Goal: Use online tool/utility: Utilize a website feature to perform a specific function

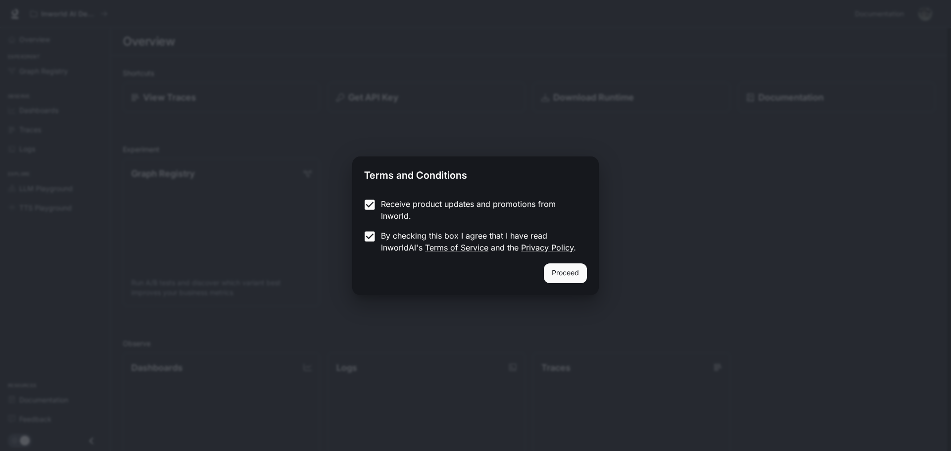
click at [555, 280] on button "Proceed" at bounding box center [565, 273] width 43 height 20
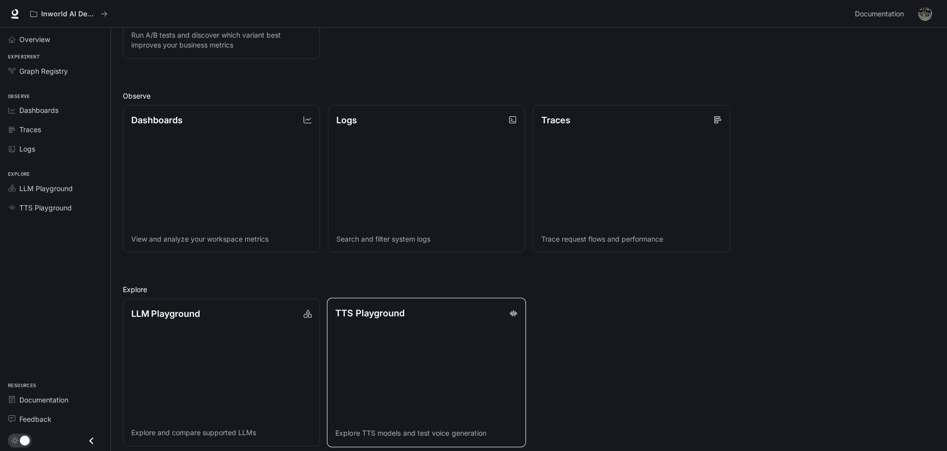
click at [446, 337] on link "TTS Playground Explore TTS models and test voice generation" at bounding box center [426, 372] width 199 height 149
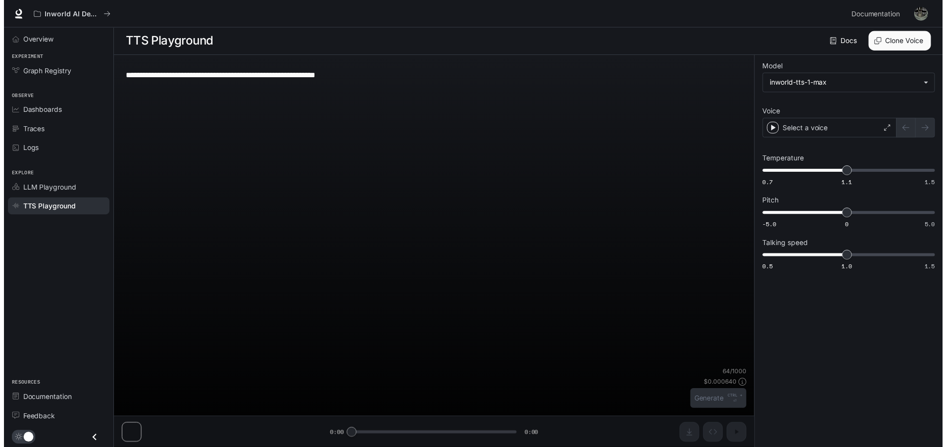
scroll to position [0, 0]
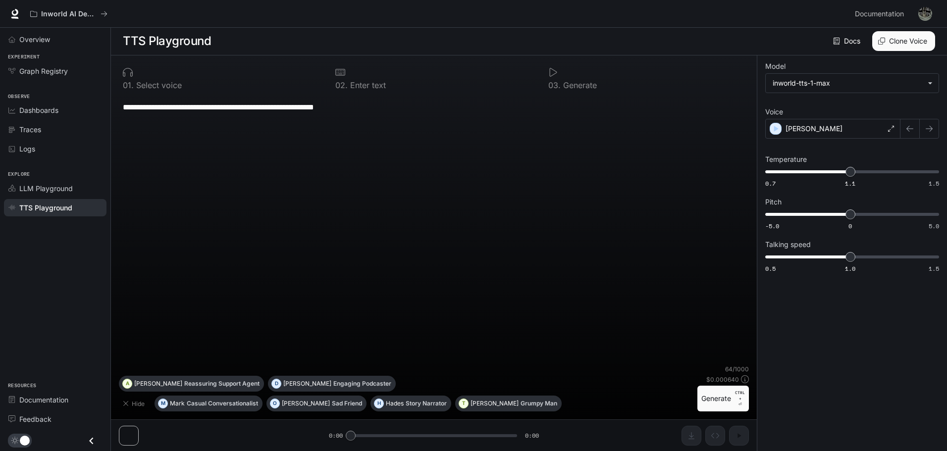
click at [135, 83] on p "Select voice" at bounding box center [158, 85] width 48 height 8
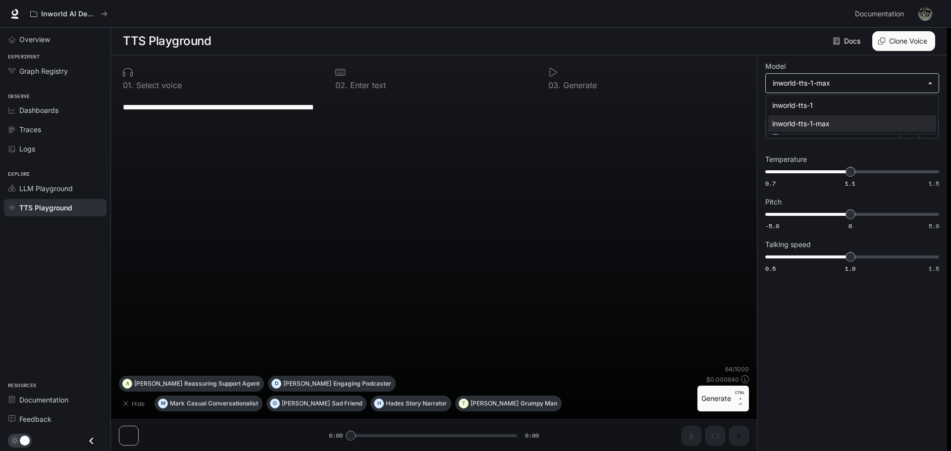
click at [884, 89] on body "**********" at bounding box center [475, 226] width 951 height 452
click at [879, 92] on div at bounding box center [475, 225] width 951 height 451
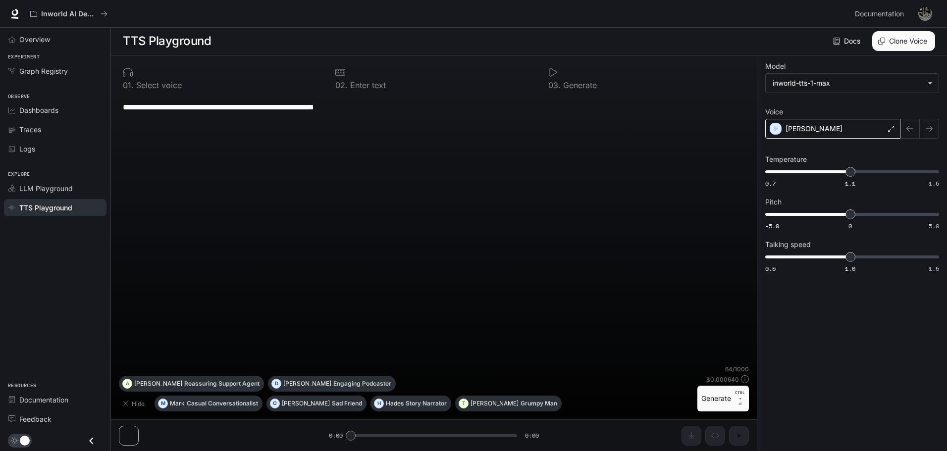
click at [890, 127] on icon at bounding box center [891, 129] width 6 height 6
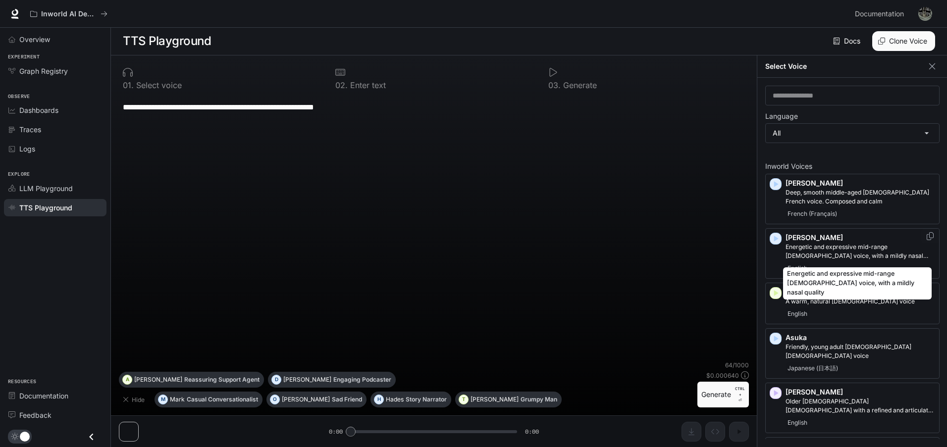
scroll to position [99, 0]
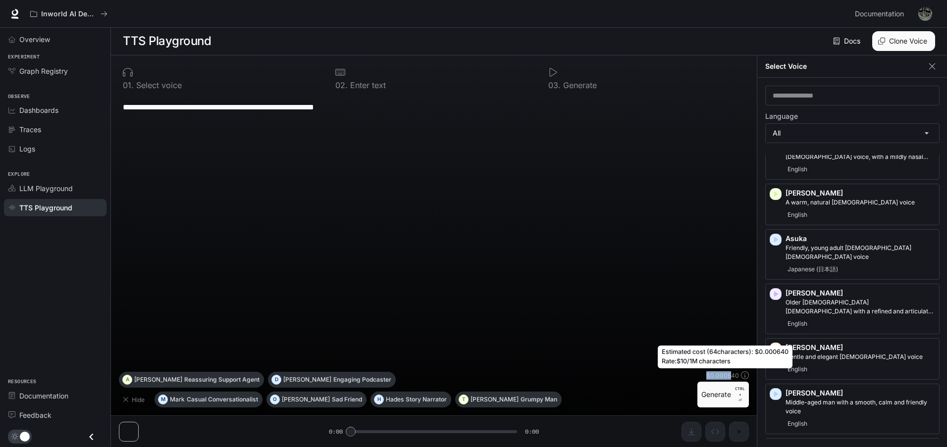
drag, startPoint x: 707, startPoint y: 378, endPoint x: 732, endPoint y: 377, distance: 25.3
click at [732, 377] on div "64 / 1000 $ 0.000640 Generate CTRL + ⏎" at bounding box center [722, 384] width 51 height 47
click at [709, 350] on div "Estimated cost ( 64 characters): $ 0.000640 Rate: $10/1M characters" at bounding box center [725, 357] width 135 height 23
click at [313, 67] on div at bounding box center [221, 72] width 197 height 10
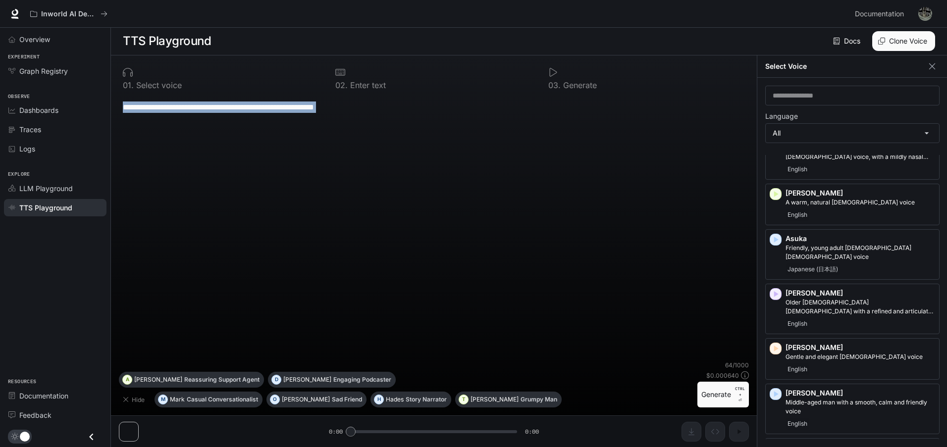
drag, startPoint x: 391, startPoint y: 120, endPoint x: 228, endPoint y: 103, distance: 163.3
click at [228, 103] on div "**********" at bounding box center [434, 228] width 630 height 266
drag, startPoint x: 375, startPoint y: 103, endPoint x: 54, endPoint y: 99, distance: 320.4
click at [56, 99] on div "**********" at bounding box center [473, 224] width 947 height 448
paste textarea "**********"
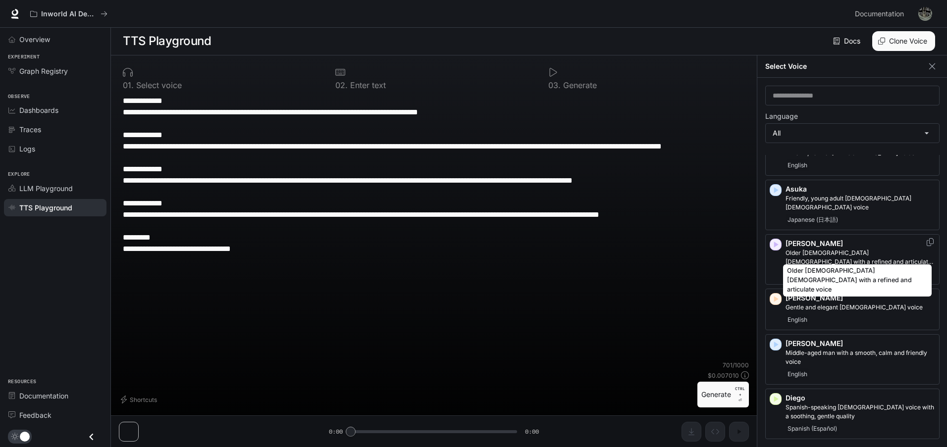
scroll to position [0, 0]
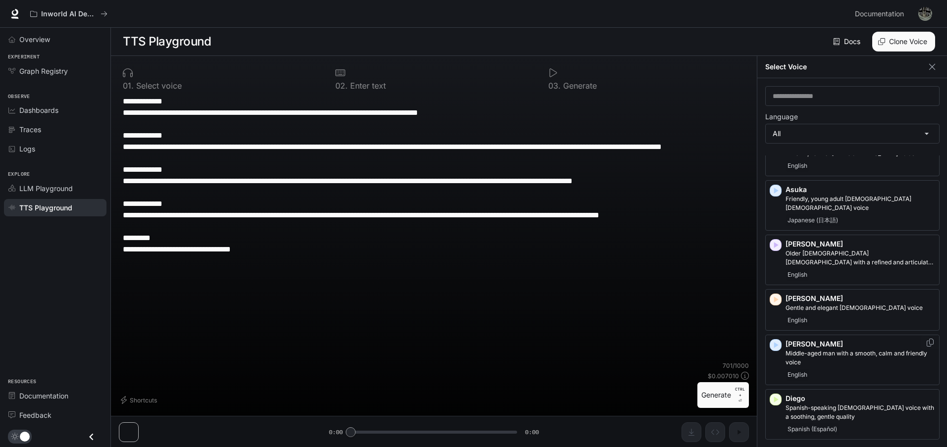
type textarea "**********"
click at [777, 340] on icon "button" at bounding box center [775, 345] width 10 height 10
click at [815, 339] on p "Dennis" at bounding box center [860, 344] width 150 height 10
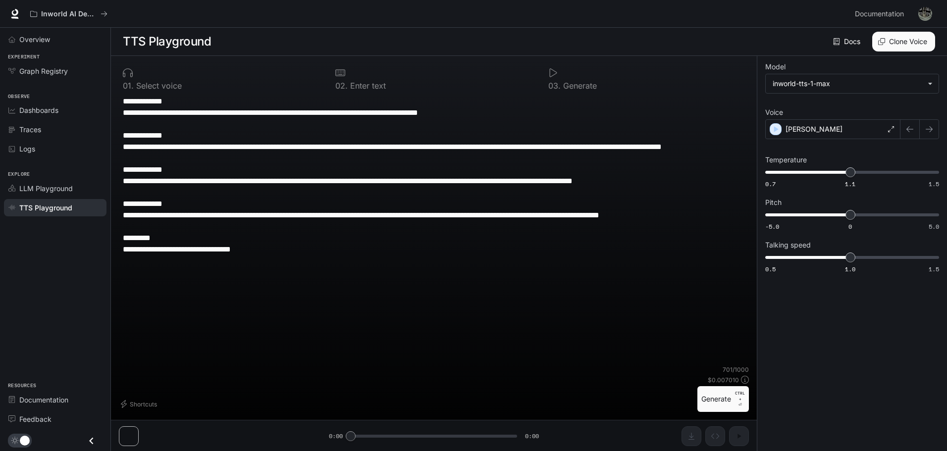
drag, startPoint x: 224, startPoint y: 320, endPoint x: 239, endPoint y: 309, distance: 18.1
click at [229, 317] on div "**********" at bounding box center [434, 231] width 630 height 270
drag, startPoint x: 416, startPoint y: 255, endPoint x: 238, endPoint y: 196, distance: 187.6
click at [234, 196] on textarea "**********" at bounding box center [434, 181] width 622 height 171
click at [428, 276] on div "**********" at bounding box center [434, 231] width 630 height 270
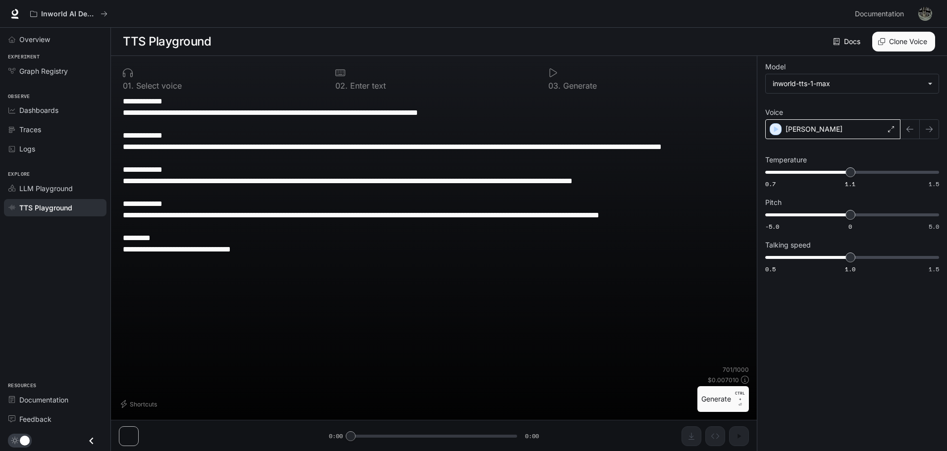
click at [890, 134] on div "Dennis" at bounding box center [832, 129] width 135 height 20
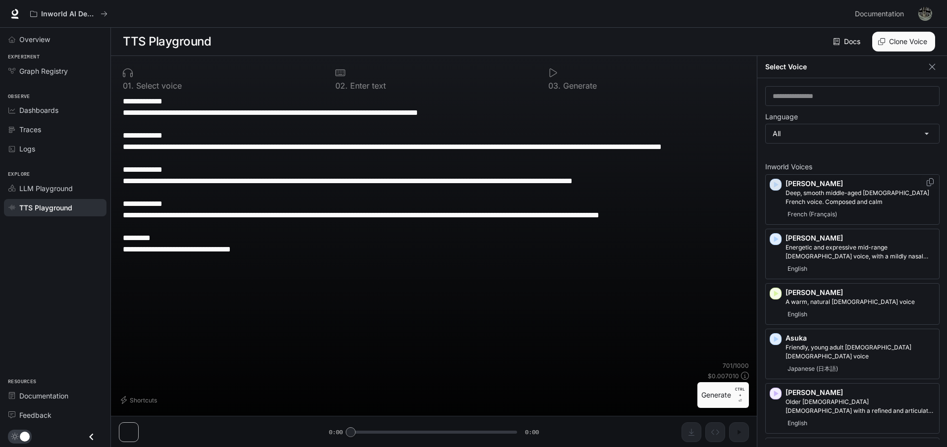
click at [776, 179] on div "button" at bounding box center [775, 184] width 11 height 11
click at [776, 294] on icon "button" at bounding box center [776, 294] width 4 height 6
click at [799, 302] on p "A warm, natural female voice" at bounding box center [860, 302] width 150 height 9
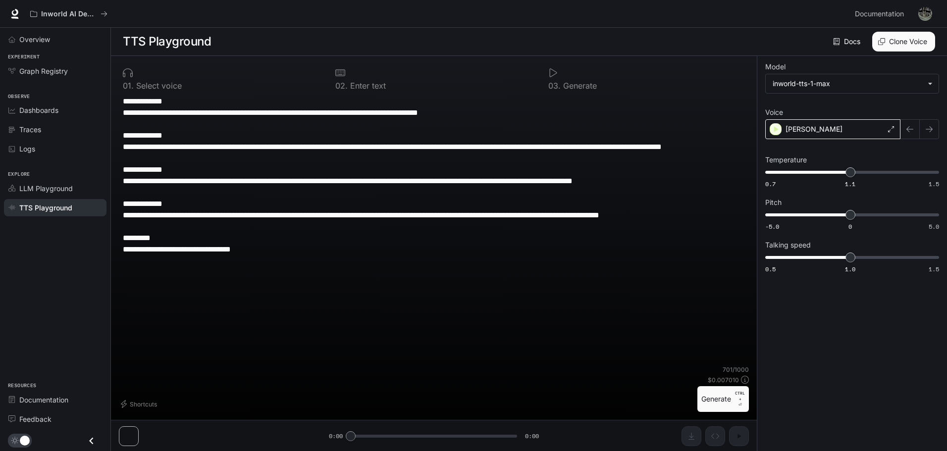
click at [843, 129] on div "Ashley" at bounding box center [832, 129] width 135 height 20
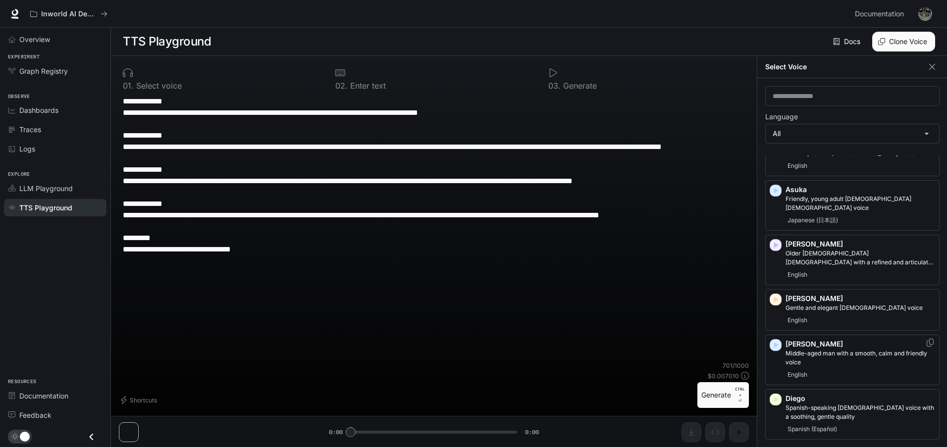
scroll to position [198, 0]
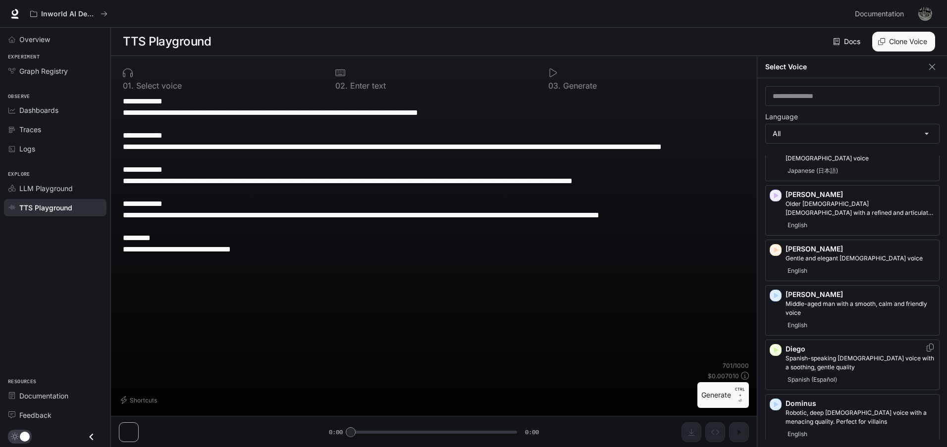
click at [783, 344] on div "Diego Spanish-speaking male voice with a soothing, gentle quality Spanish (Espa…" at bounding box center [852, 365] width 174 height 51
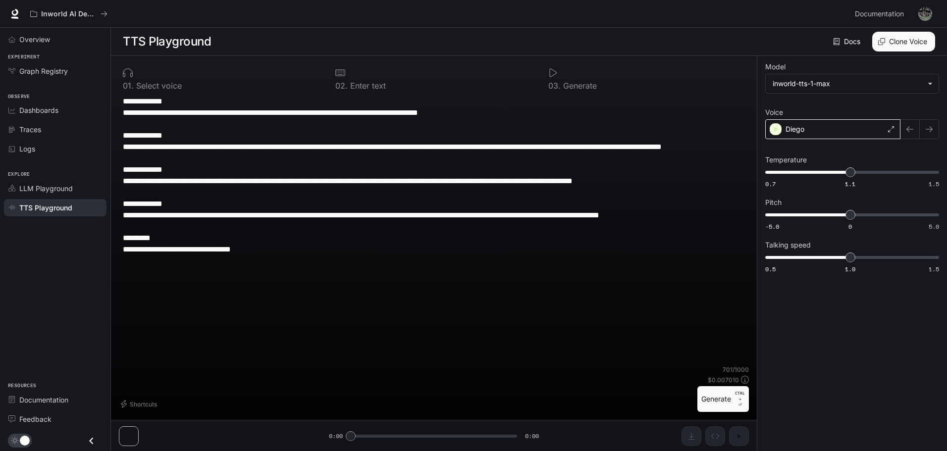
click at [810, 123] on div "Diego" at bounding box center [832, 129] width 135 height 20
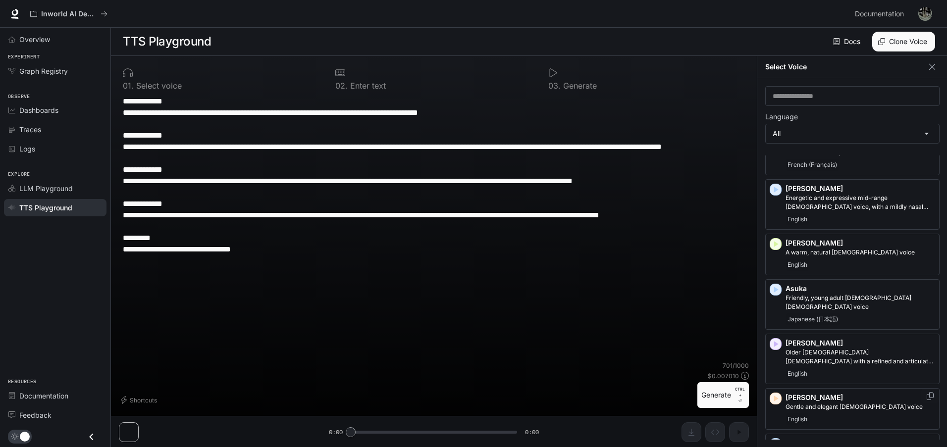
scroll to position [99, 0]
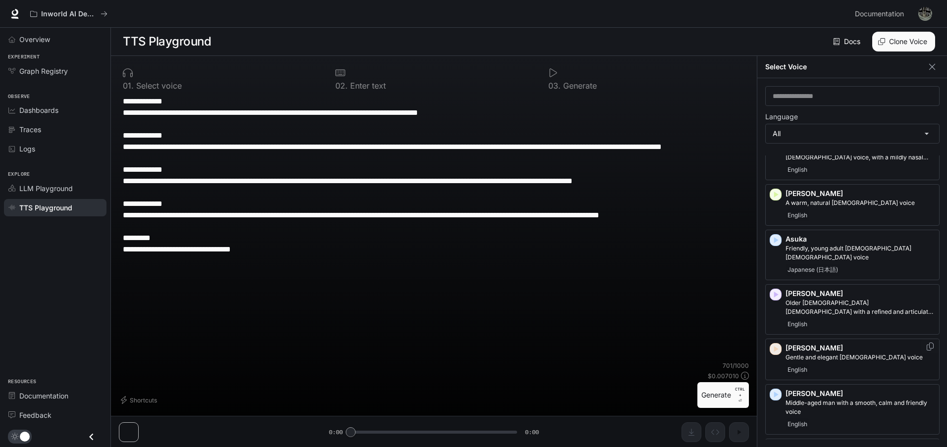
click at [778, 344] on icon "button" at bounding box center [775, 349] width 10 height 10
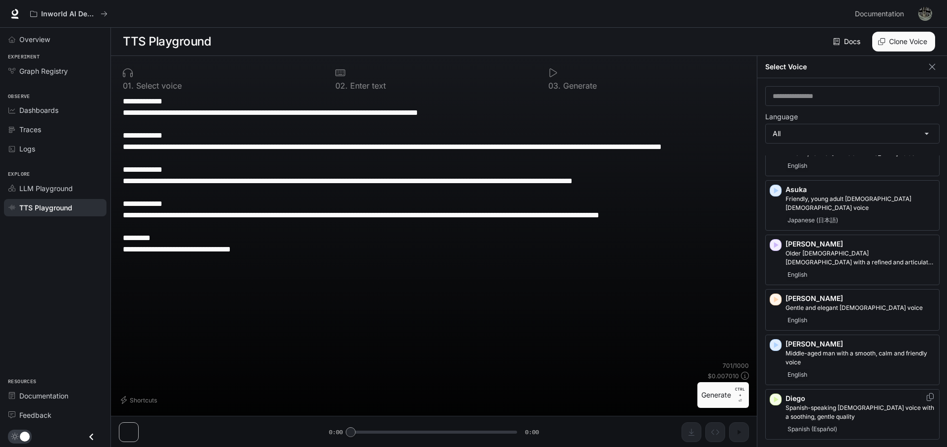
scroll to position [248, 0]
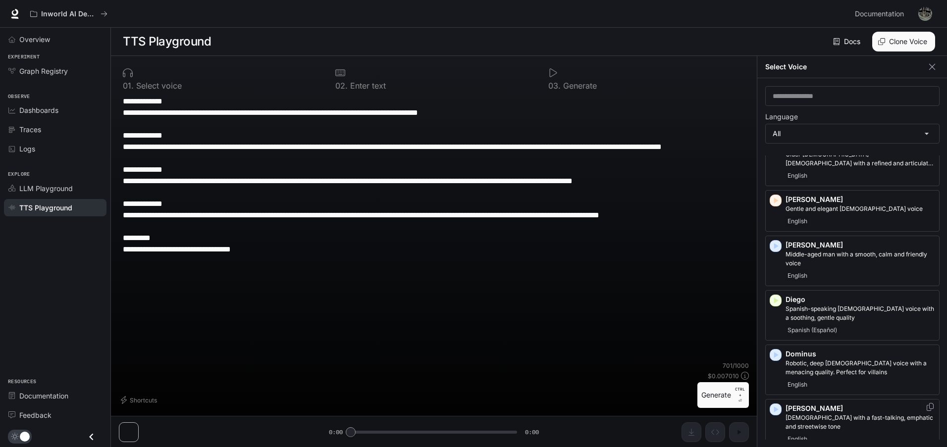
click at [778, 405] on icon "button" at bounding box center [775, 410] width 10 height 10
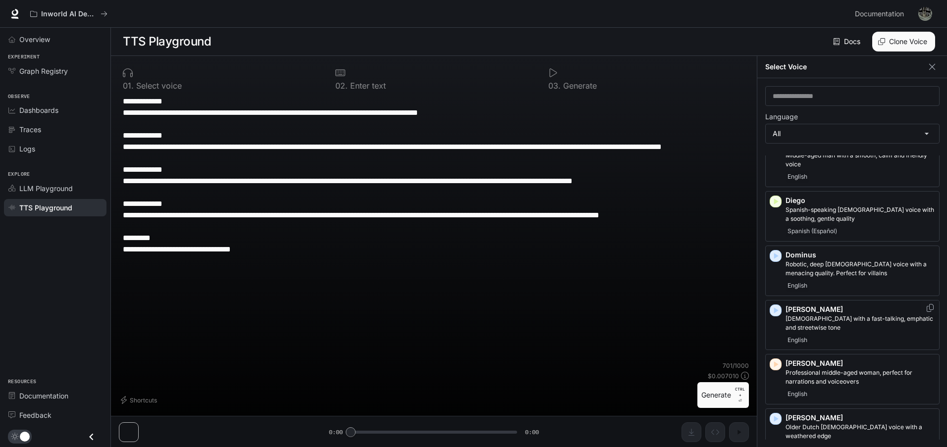
scroll to position [396, 0]
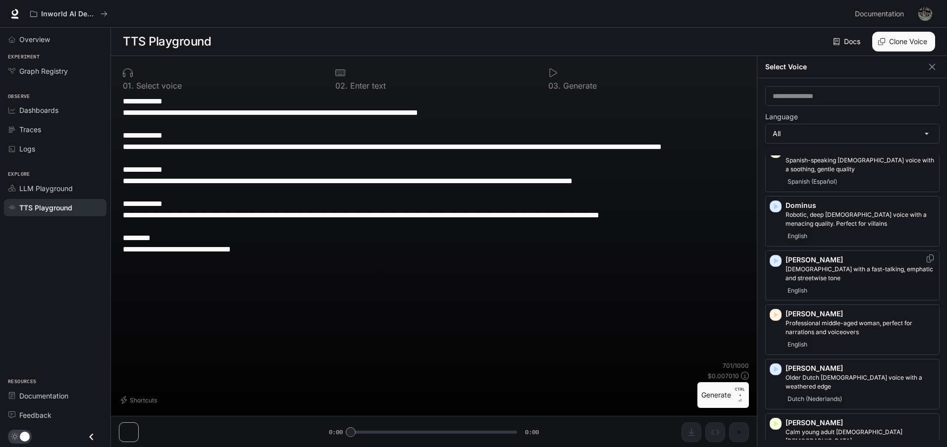
click at [796, 255] on p "Edward" at bounding box center [860, 260] width 150 height 10
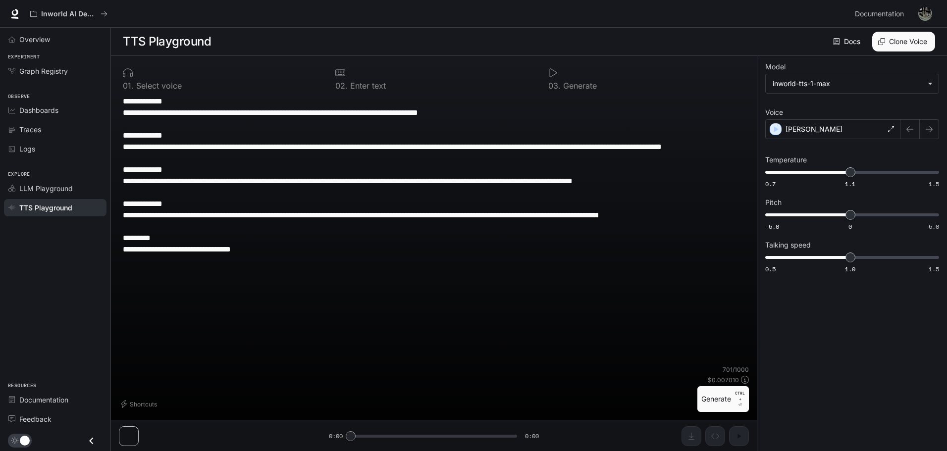
click at [721, 402] on button "Generate CTRL + ⏎" at bounding box center [722, 399] width 51 height 26
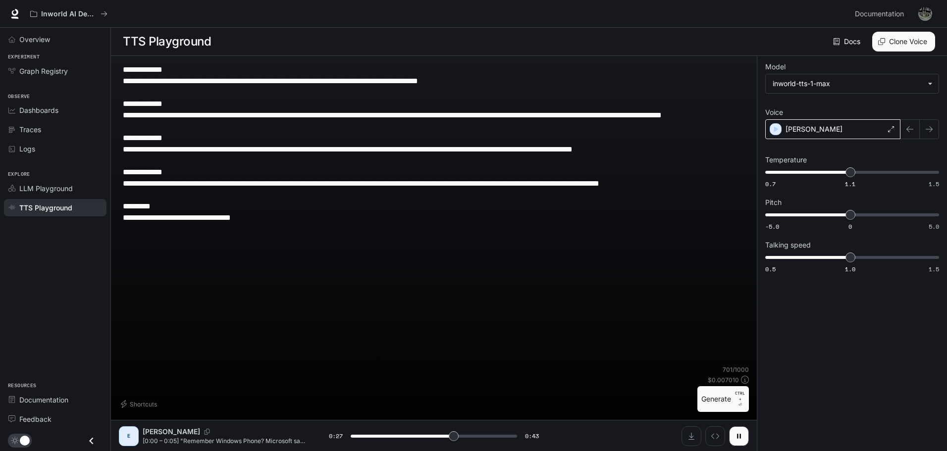
click at [880, 129] on div "Edward" at bounding box center [832, 129] width 135 height 20
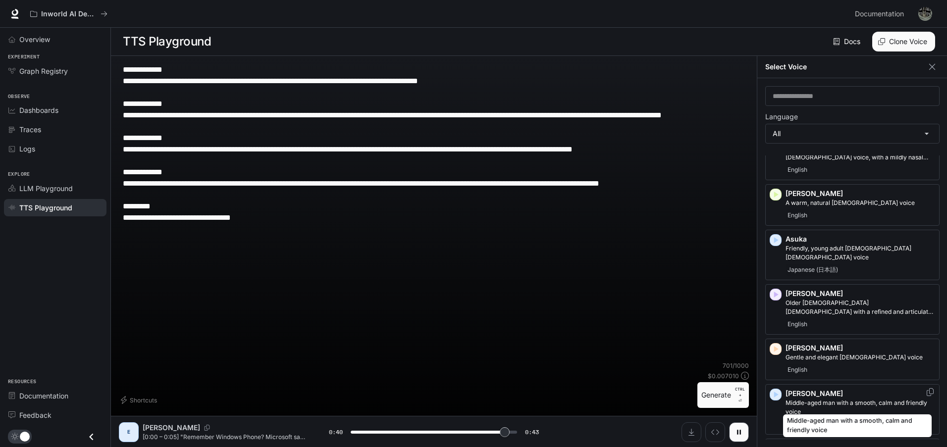
scroll to position [0, 0]
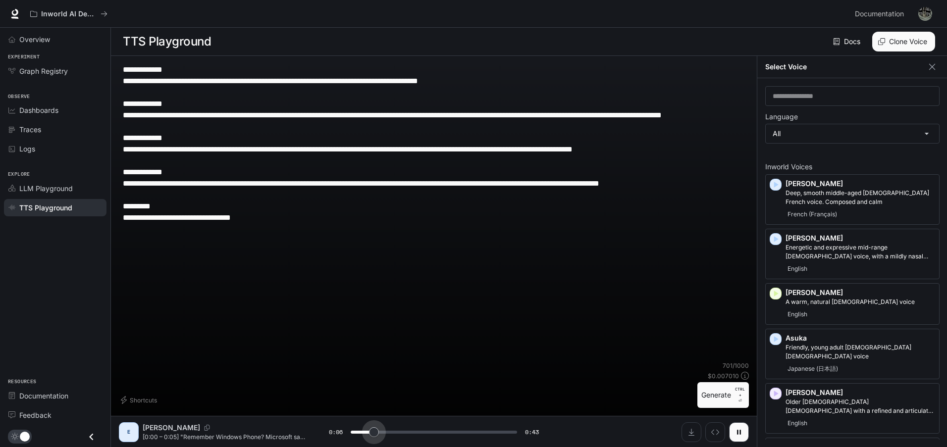
drag, startPoint x: 513, startPoint y: 433, endPoint x: 374, endPoint y: 436, distance: 139.7
click at [374, 436] on span at bounding box center [374, 432] width 10 height 10
click at [778, 237] on icon "button" at bounding box center [775, 239] width 10 height 10
click at [737, 441] on button "button" at bounding box center [739, 432] width 20 height 20
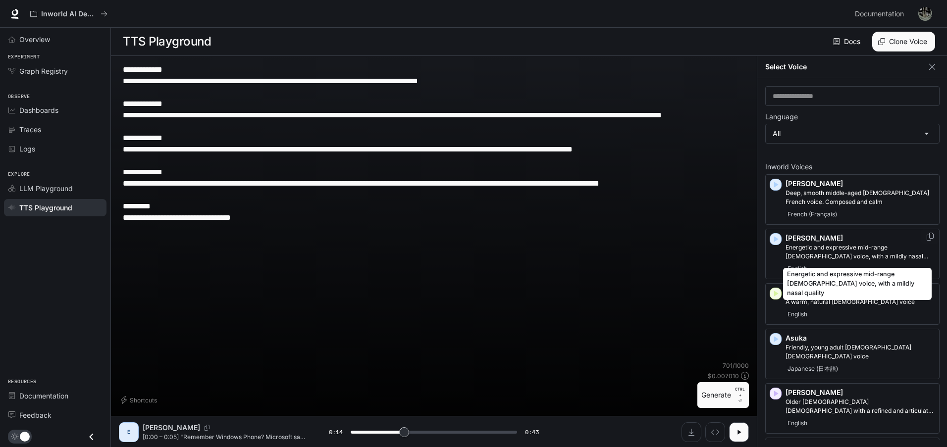
click at [801, 244] on p "Energetic and expressive mid-range male voice, with a mildly nasal quality" at bounding box center [860, 252] width 150 height 18
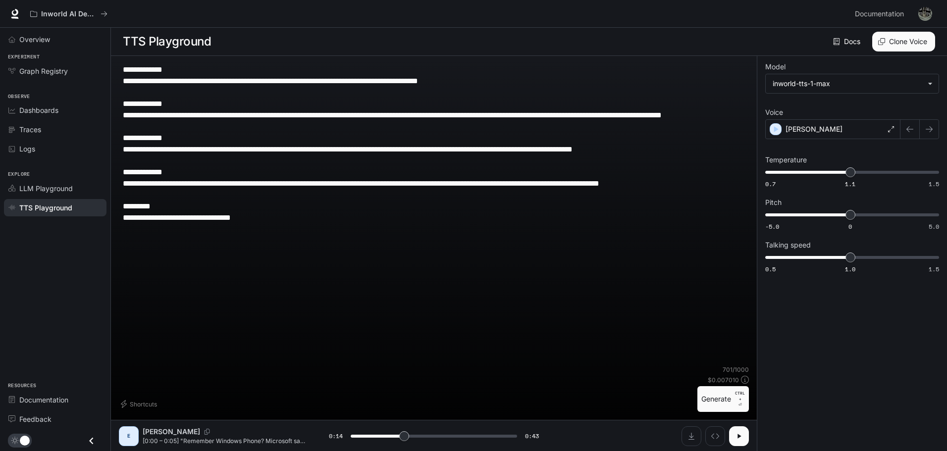
click at [735, 439] on icon "button" at bounding box center [739, 436] width 8 height 8
click at [742, 438] on icon "button" at bounding box center [739, 436] width 8 height 8
click at [715, 385] on div "701 / 1000 $ 0.007010 Generate CTRL + ⏎" at bounding box center [722, 388] width 51 height 47
click at [719, 402] on button "Generate CTRL + ⏎" at bounding box center [722, 399] width 51 height 26
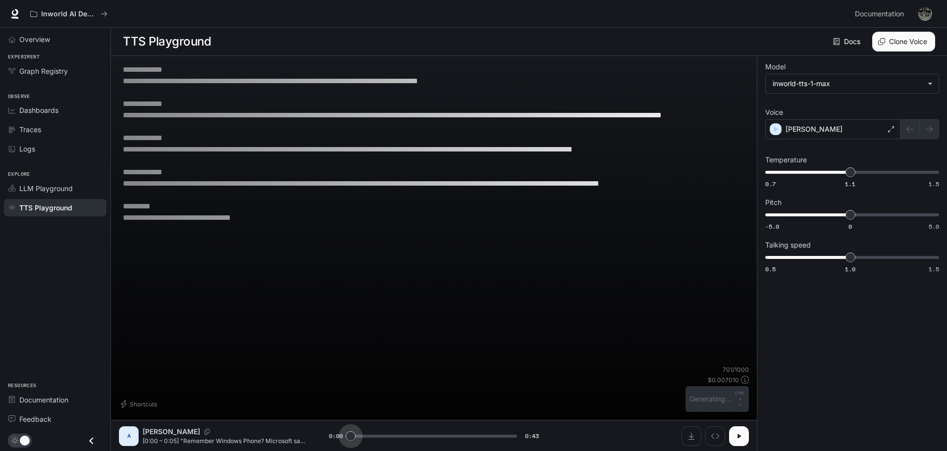
drag, startPoint x: 409, startPoint y: 437, endPoint x: 327, endPoint y: 442, distance: 81.9
click at [327, 442] on div "A Alex [0:00 – 0:05] "Remember Windows Phone? Microsoft said it would change sm…" at bounding box center [434, 436] width 630 height 20
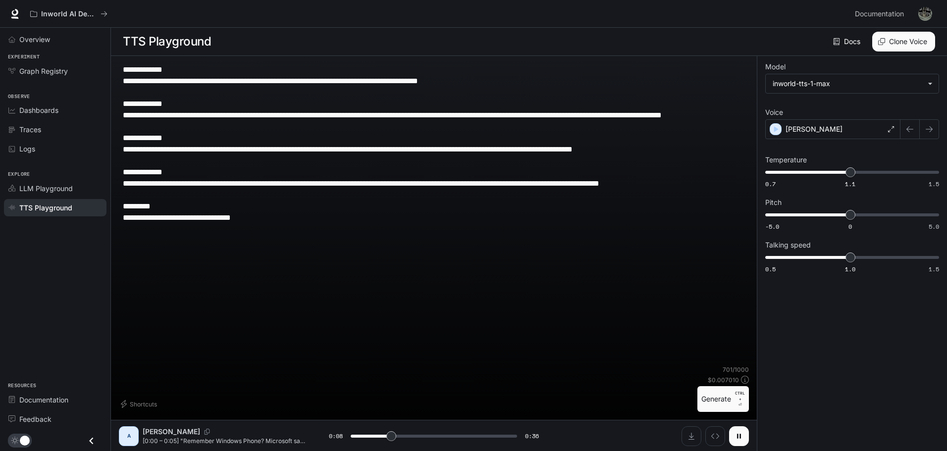
click at [733, 432] on button "button" at bounding box center [739, 436] width 20 height 20
click at [892, 132] on icon at bounding box center [891, 129] width 6 height 6
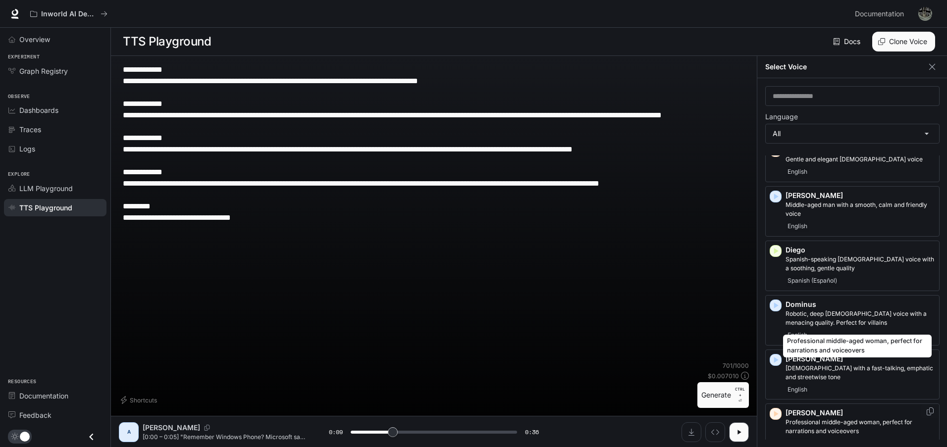
scroll to position [396, 0]
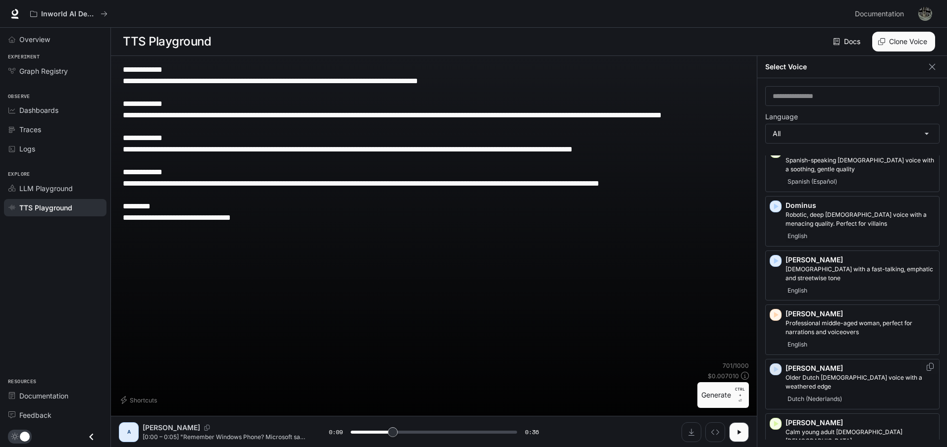
click at [776, 367] on icon "button" at bounding box center [776, 370] width 4 height 6
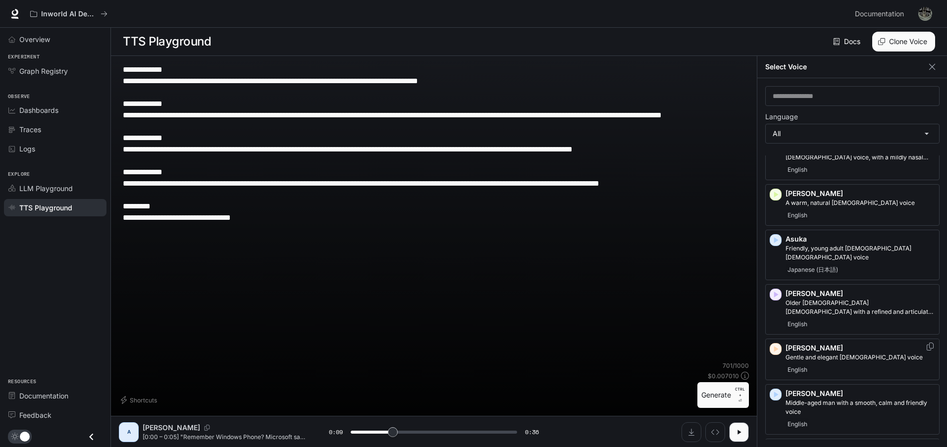
scroll to position [0, 0]
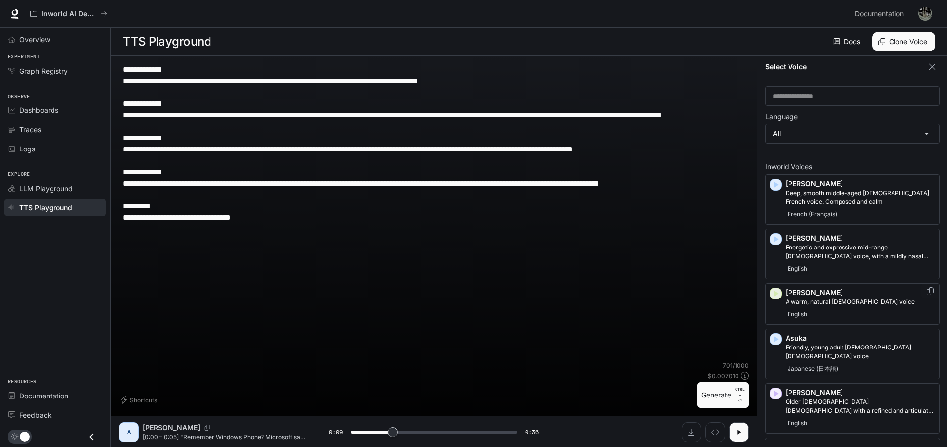
click at [774, 293] on icon "button" at bounding box center [776, 294] width 4 height 6
click at [791, 295] on p "Ashley" at bounding box center [860, 293] width 150 height 10
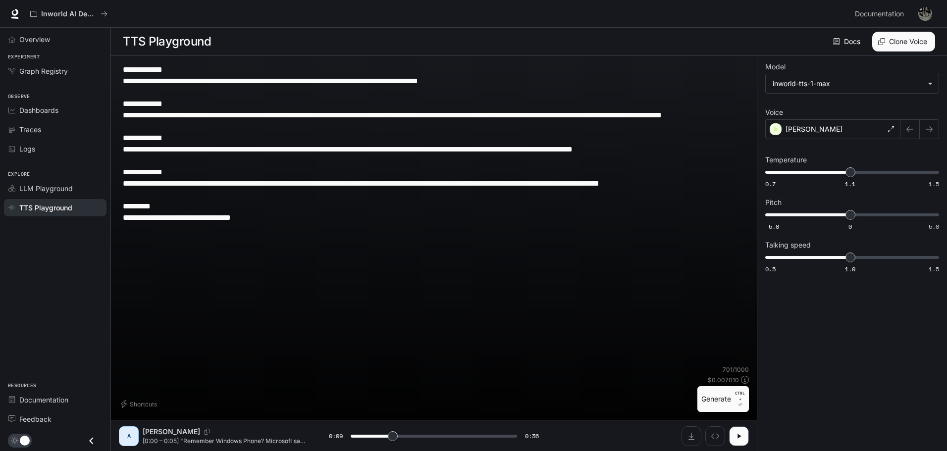
click at [719, 392] on button "Generate CTRL + ⏎" at bounding box center [722, 399] width 51 height 26
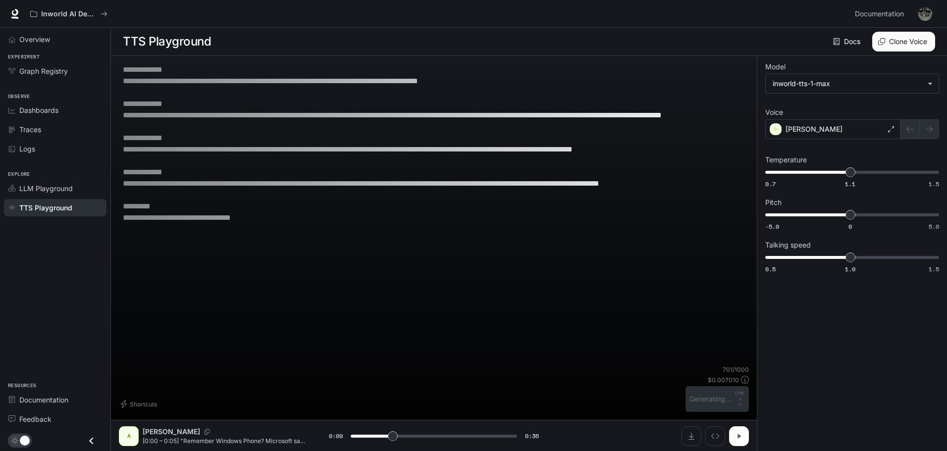
click at [737, 434] on icon "button" at bounding box center [739, 436] width 8 height 8
click at [737, 434] on icon "button" at bounding box center [739, 436] width 4 height 4
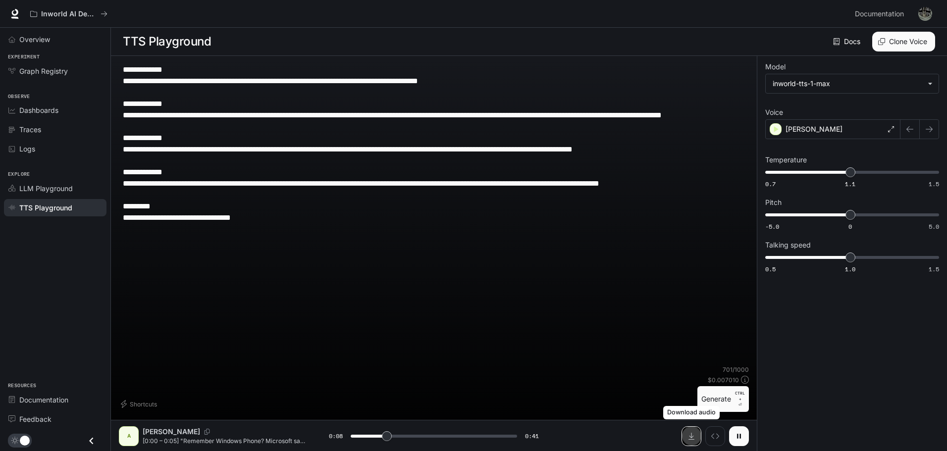
click at [692, 442] on button "Download audio" at bounding box center [691, 436] width 20 height 20
click at [740, 441] on button "button" at bounding box center [739, 436] width 20 height 20
click at [834, 127] on div "Ashley" at bounding box center [832, 129] width 135 height 20
type input "****"
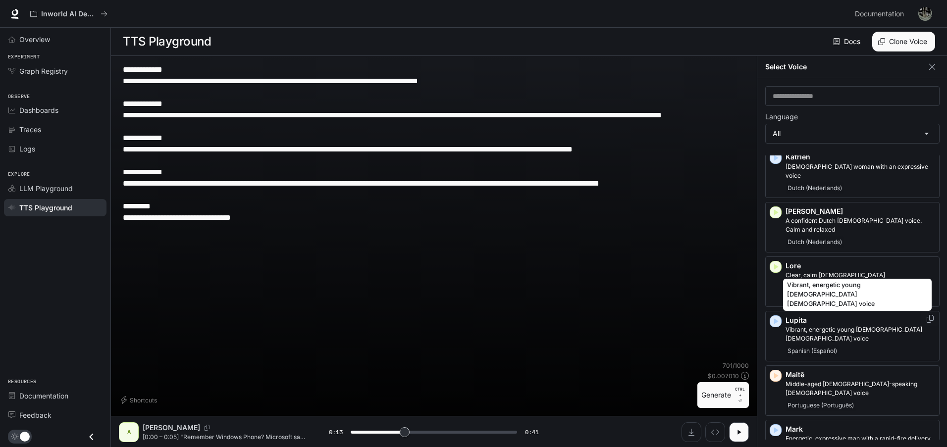
scroll to position [1287, 0]
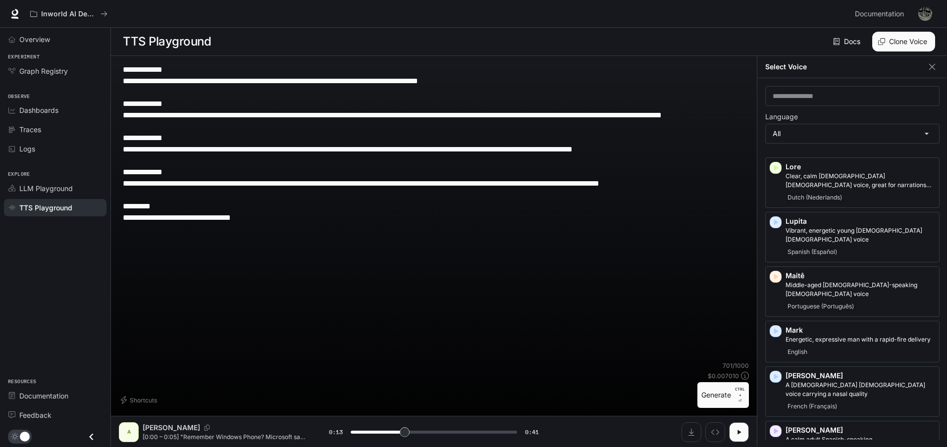
drag, startPoint x: 237, startPoint y: 82, endPoint x: 386, endPoint y: 79, distance: 149.6
click at [386, 79] on textarea "**********" at bounding box center [434, 149] width 622 height 171
click at [388, 80] on textarea "**********" at bounding box center [434, 149] width 622 height 171
